Goal: Find specific page/section: Find specific page/section

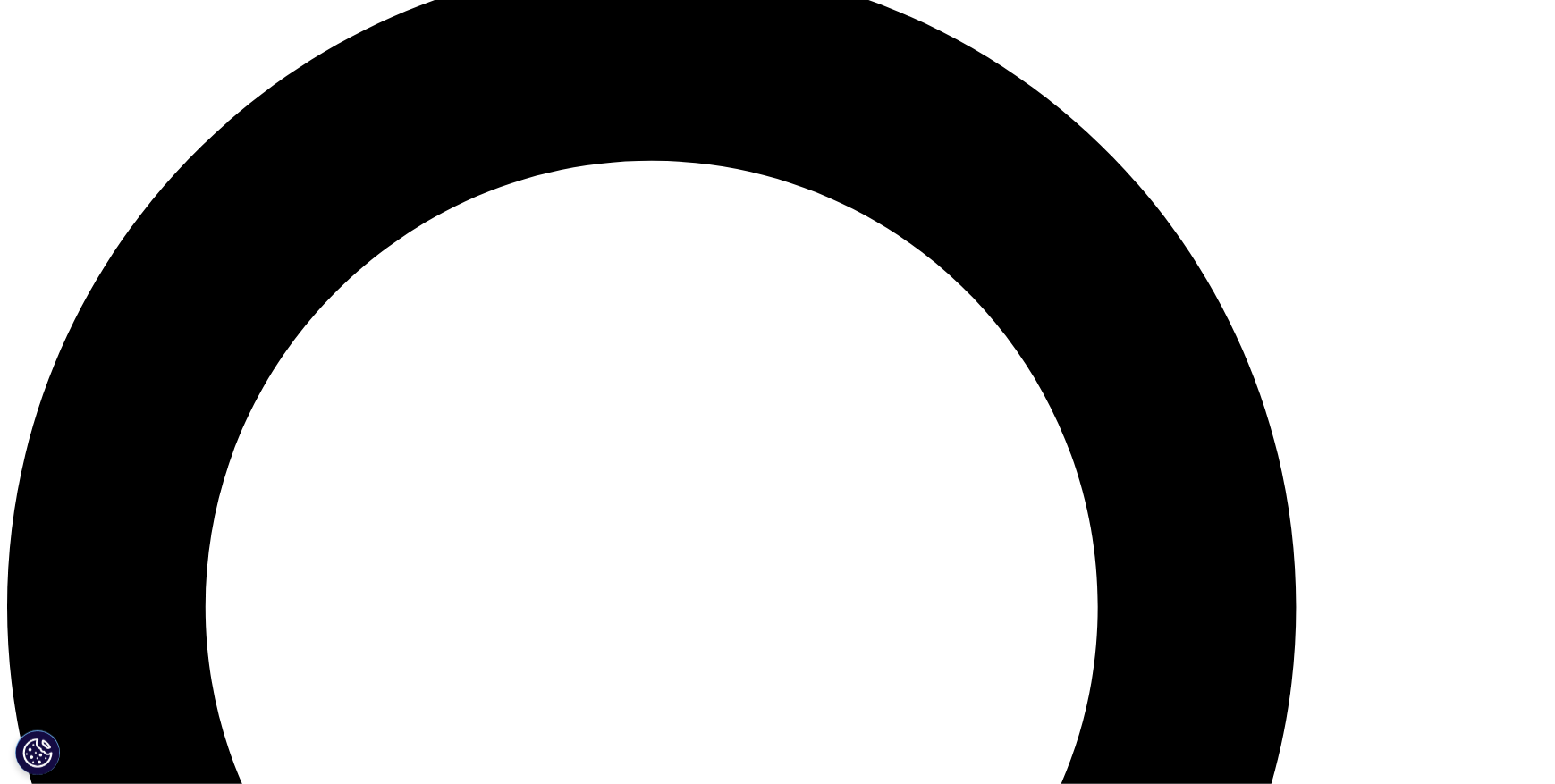
scroll to position [1608, 0]
